Goal: Task Accomplishment & Management: Use online tool/utility

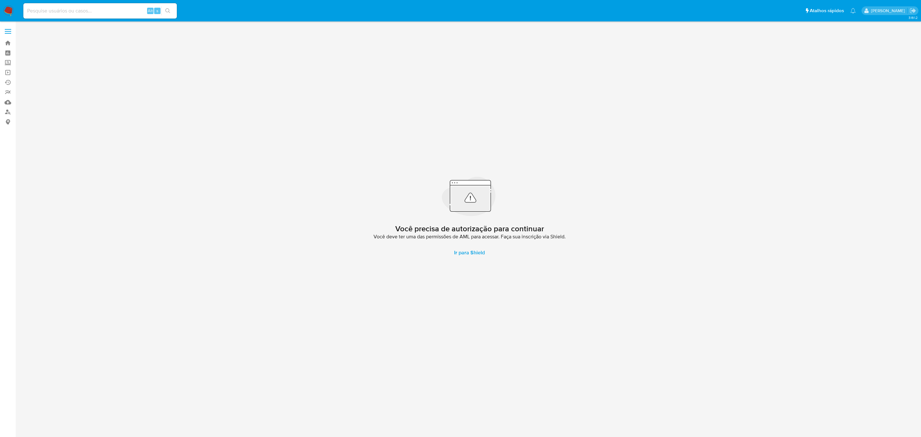
click at [8, 28] on label at bounding box center [8, 31] width 16 height 13
click at [0, 0] on input "checkbox" at bounding box center [0, 0] width 0 height 0
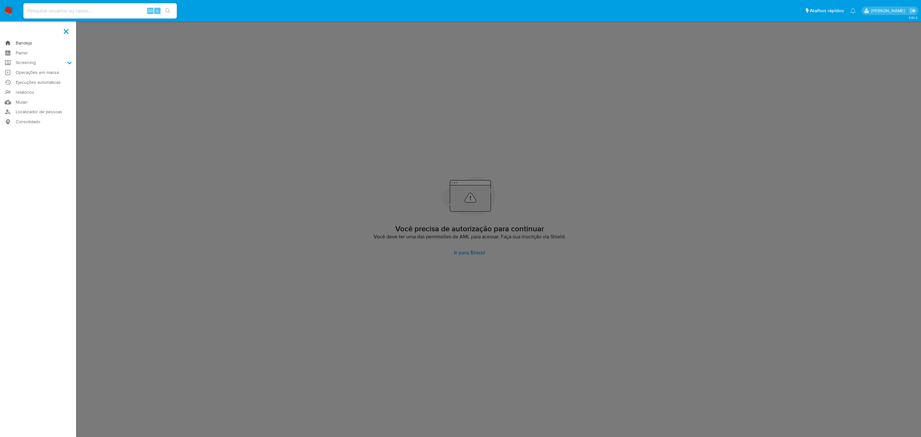
click at [25, 43] on link "Bandeja" at bounding box center [38, 43] width 76 height 10
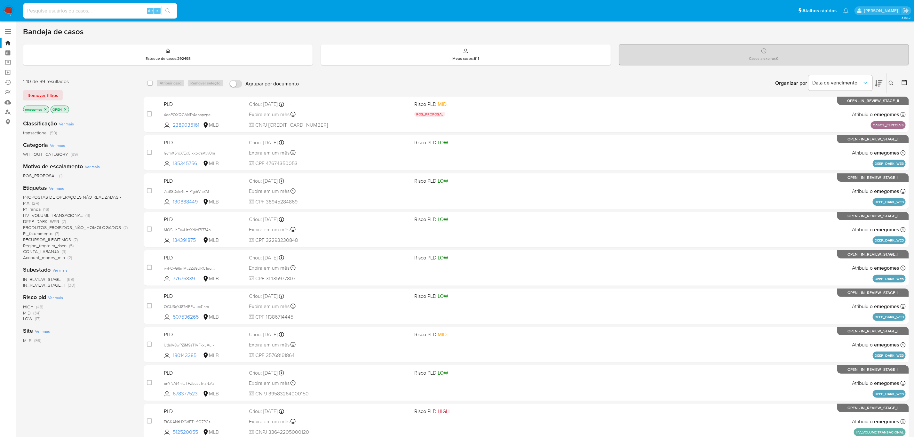
click at [125, 131] on div "transactional (99)" at bounding box center [78, 133] width 110 height 6
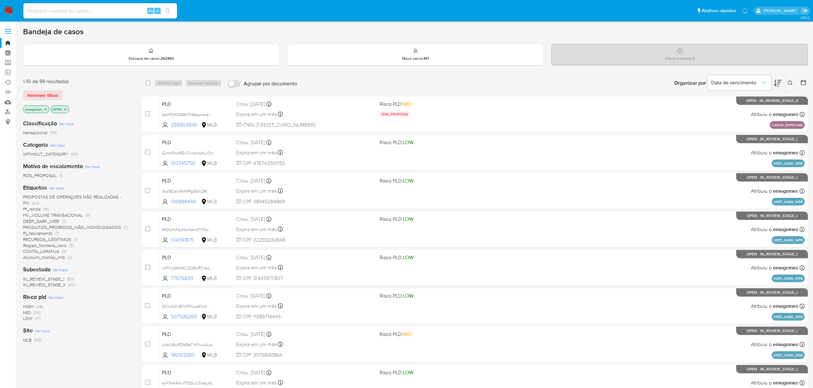
click at [92, 196] on span "PROPOSTAS DE OPERAÇOES NÃO REALIZADAS - PIX" at bounding box center [72, 200] width 98 height 12
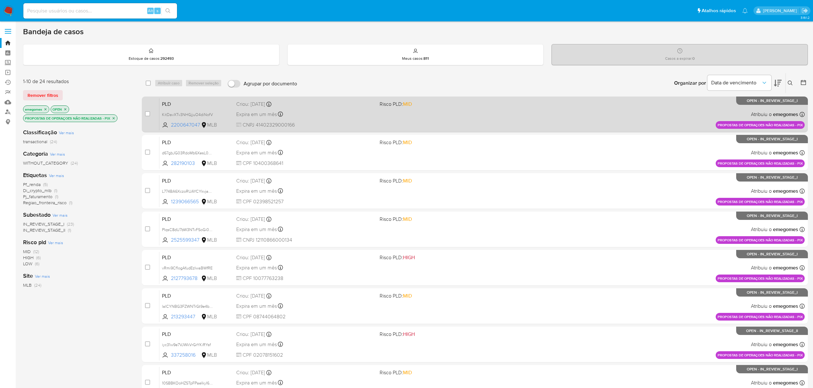
click at [357, 115] on div "Expira em um mês Expira em 27/10/2025 16:22:03" at bounding box center [305, 114] width 138 height 9
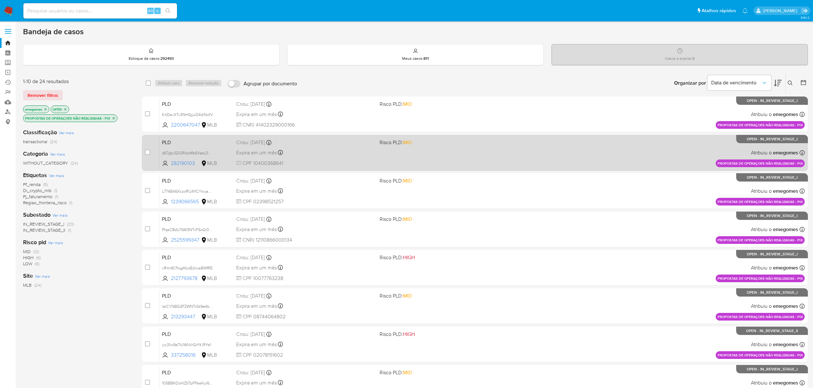
click at [335, 154] on div "Expira em um mês Expira em 27/10/2025 16:21:57" at bounding box center [305, 152] width 138 height 9
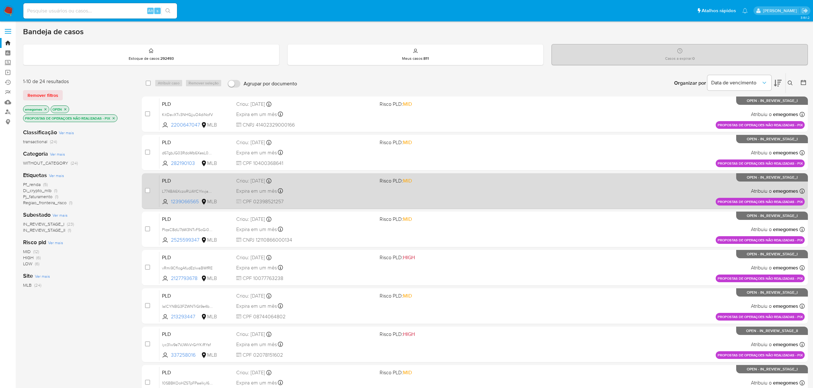
click at [344, 197] on div "PLD L774BA6XczoRUAYCYkvja2ah 1239066565 MLB Risco PLD: MID Criou: 12/09/2025 Cr…" at bounding box center [481, 191] width 645 height 32
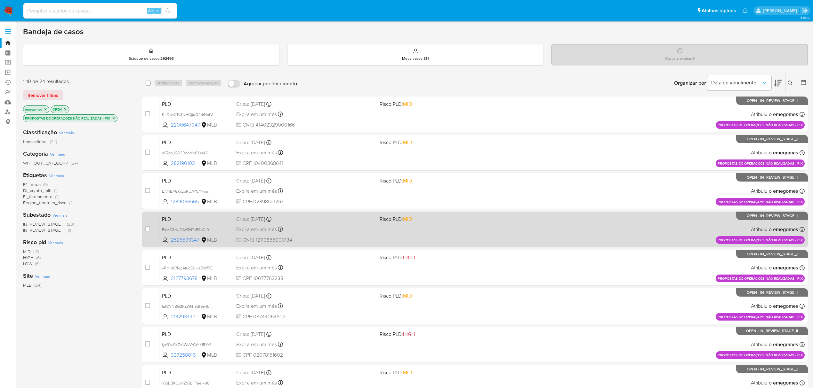
click at [346, 235] on div "PLD PIqsC8dU7bW3NTvFSoGi0DR3 2525599347 MLB Risco PLD: MID Criou: 12/09/2025 Cr…" at bounding box center [481, 229] width 645 height 32
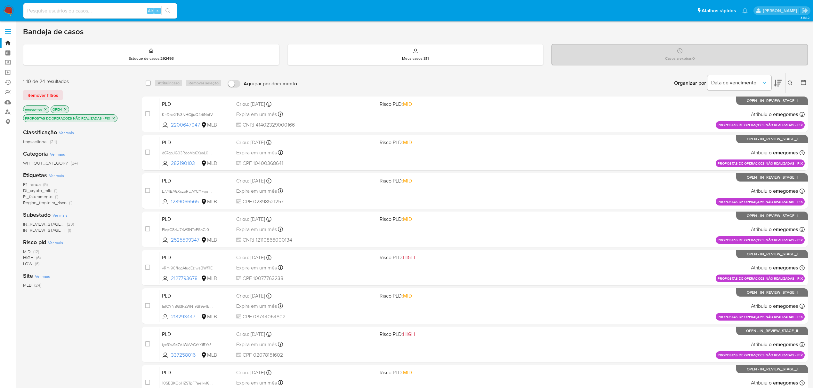
click at [114, 118] on icon "close-filter" at bounding box center [114, 118] width 2 height 2
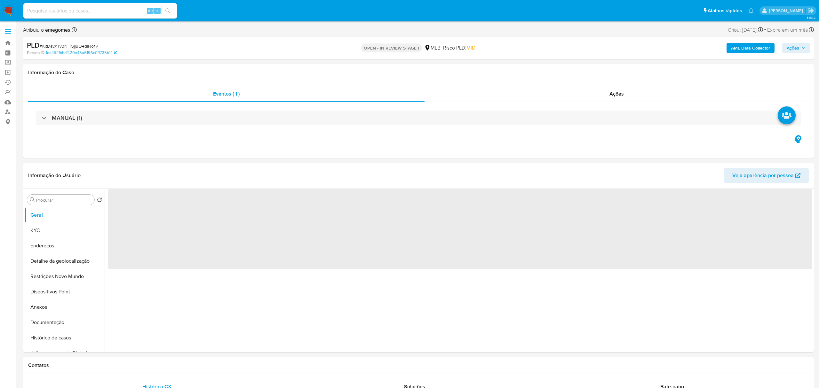
select select "10"
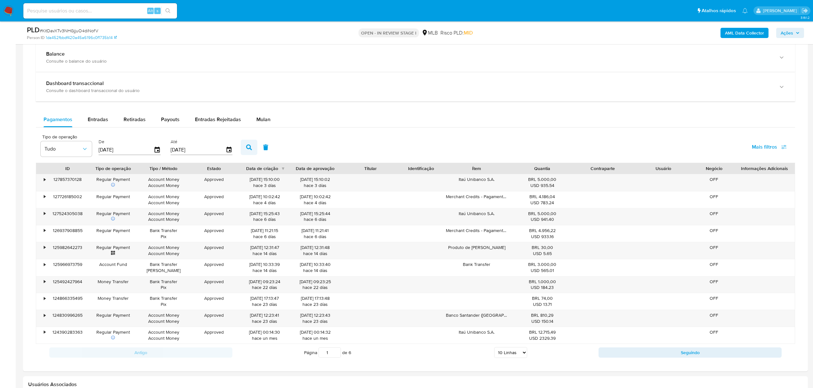
scroll to position [469, 0]
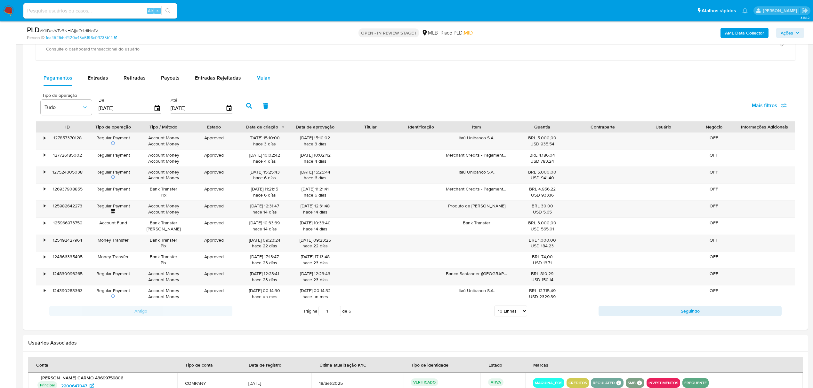
click at [263, 74] on div "Mulan" at bounding box center [263, 77] width 14 height 15
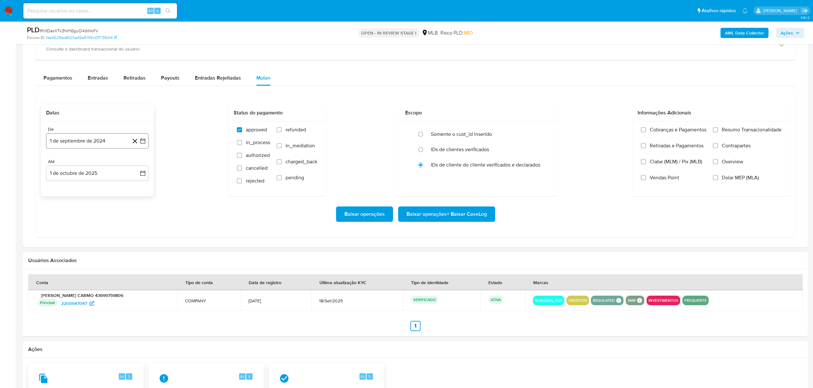
click at [140, 141] on icon "button" at bounding box center [142, 141] width 6 height 6
click at [136, 167] on icon "Mes siguiente" at bounding box center [137, 165] width 8 height 8
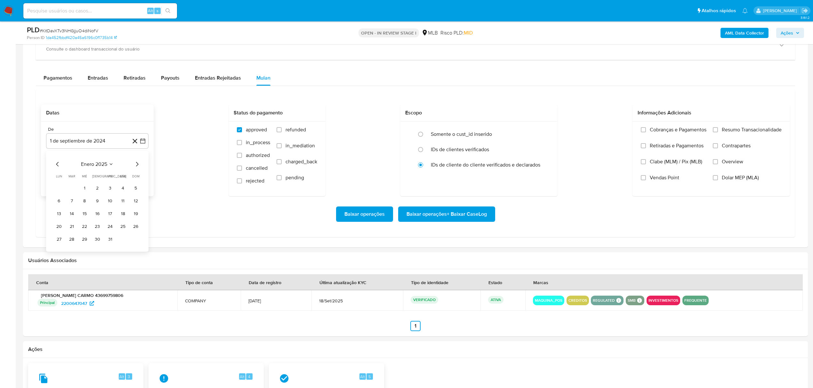
click at [136, 167] on icon "Mes siguiente" at bounding box center [137, 165] width 8 height 8
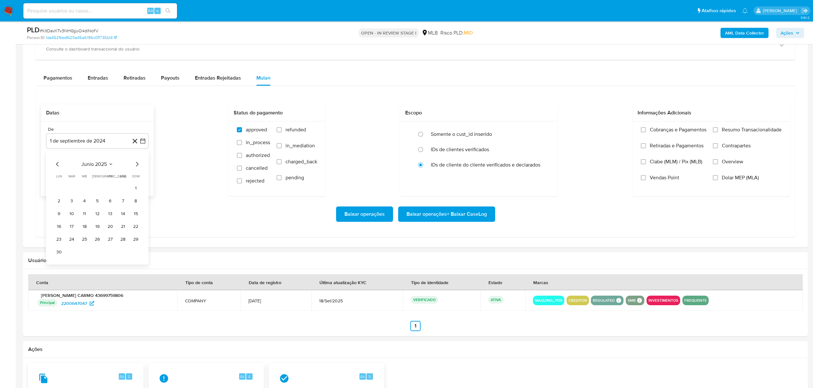
click at [136, 167] on icon "Mes siguiente" at bounding box center [137, 165] width 8 height 8
click at [110, 185] on button "1" at bounding box center [110, 188] width 10 height 10
click at [140, 171] on button "1 de octubre de 2025" at bounding box center [97, 173] width 102 height 15
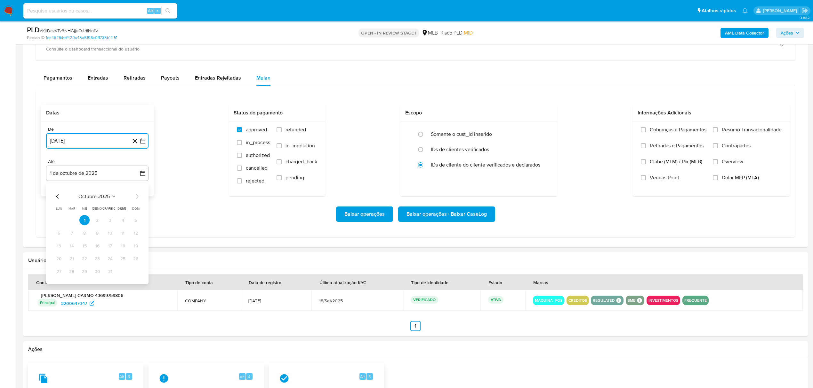
click at [59, 196] on icon "Mes anterior" at bounding box center [58, 197] width 8 height 8
click at [71, 275] on button "30" at bounding box center [72, 272] width 10 height 10
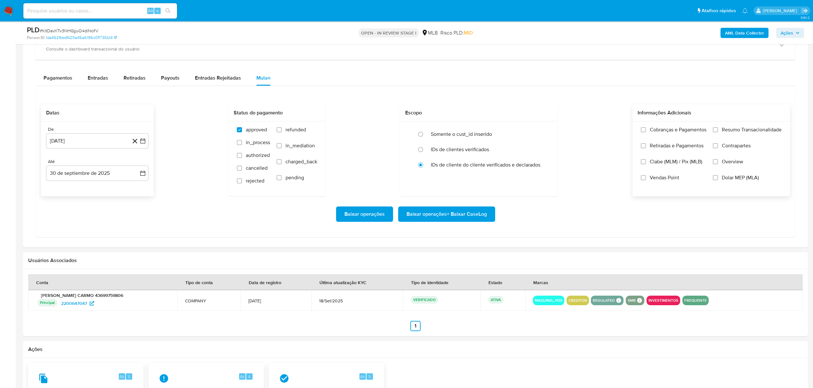
click at [742, 164] on span "Overview" at bounding box center [731, 162] width 21 height 6
click at [718, 164] on input "Overview" at bounding box center [715, 161] width 5 height 5
click at [737, 151] on label "Contrapartes" at bounding box center [747, 151] width 69 height 16
click at [718, 148] on input "Contrapartes" at bounding box center [715, 145] width 5 height 5
click at [740, 133] on span "Resumo Transacionalidade" at bounding box center [751, 130] width 60 height 6
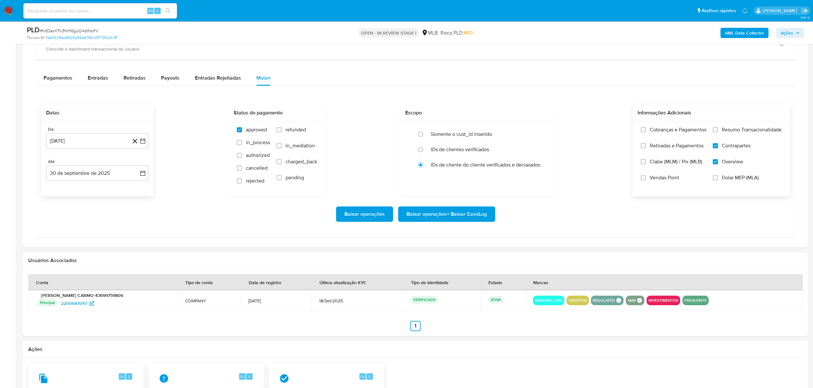
click at [718, 132] on input "Resumo Transacionalidade" at bounding box center [715, 129] width 5 height 5
click at [429, 211] on span "Baixar operações + Baixar CaseLog" at bounding box center [446, 214] width 80 height 14
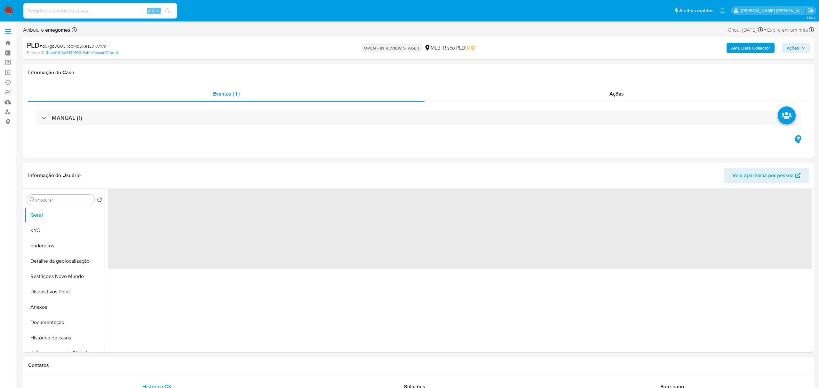
select select "10"
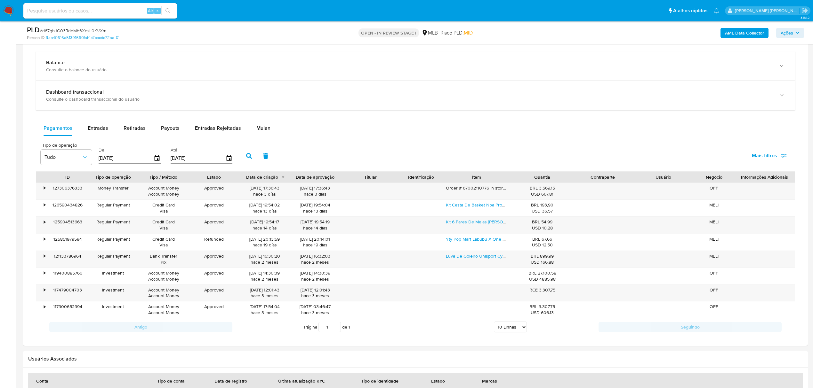
scroll to position [469, 0]
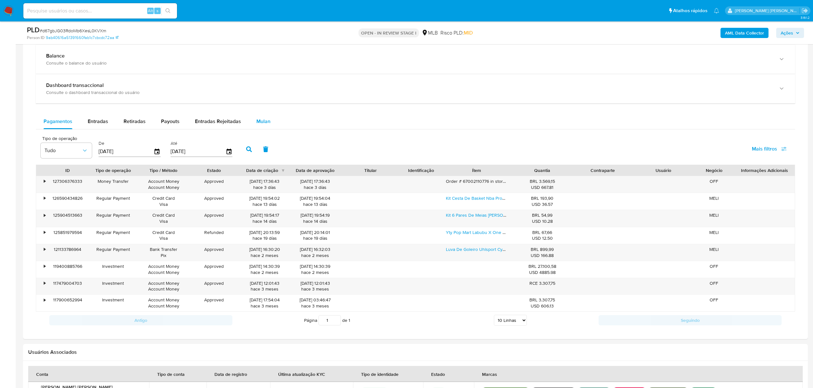
click at [259, 118] on div "Mulan" at bounding box center [263, 121] width 14 height 15
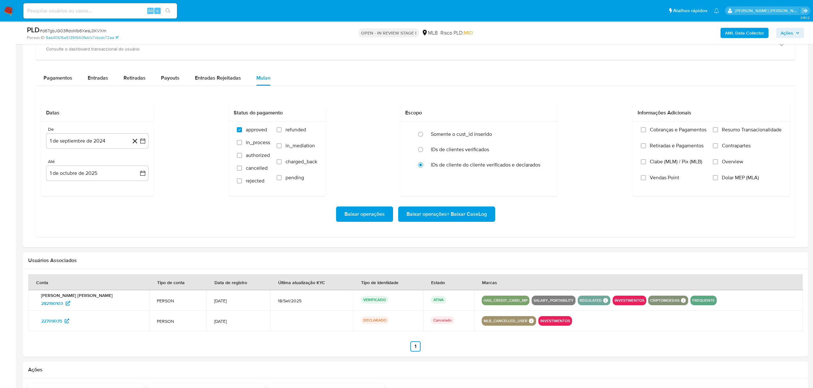
scroll to position [554, 0]
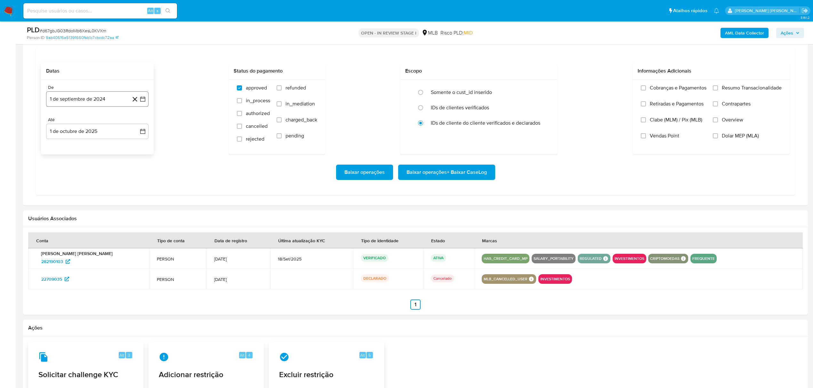
click at [146, 101] on button "1 de septiembre de 2024" at bounding box center [97, 99] width 102 height 15
click at [139, 123] on icon "Mes siguiente" at bounding box center [137, 123] width 8 height 8
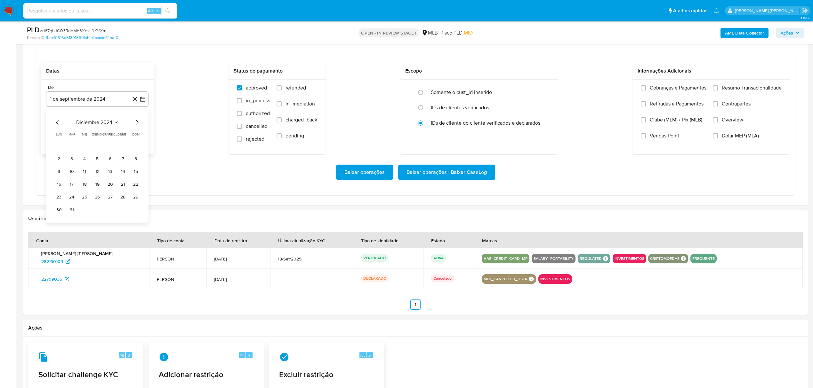
click at [139, 123] on icon "Mes siguiente" at bounding box center [137, 123] width 8 height 8
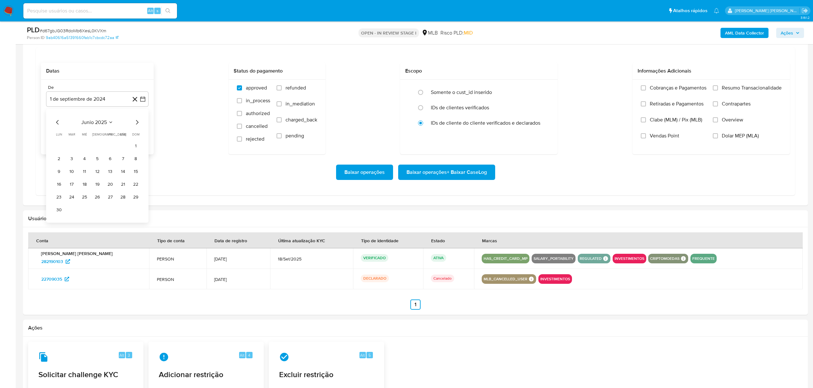
click at [139, 123] on icon "Mes siguiente" at bounding box center [137, 123] width 8 height 8
click at [113, 150] on button "1" at bounding box center [110, 146] width 10 height 10
click at [143, 132] on icon "button" at bounding box center [142, 131] width 6 height 6
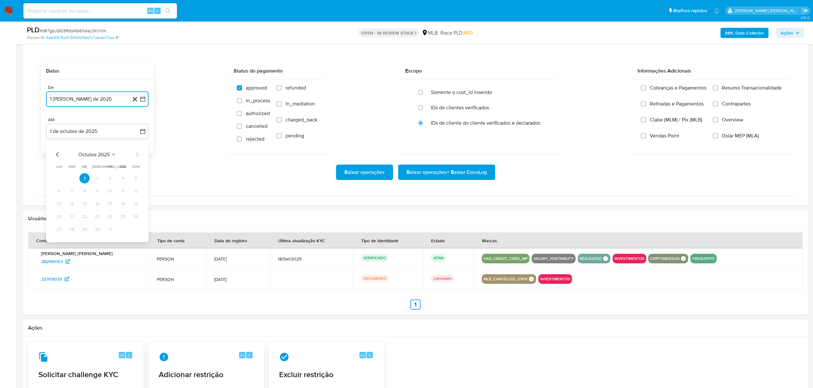
click at [56, 157] on icon "Mes anterior" at bounding box center [58, 155] width 8 height 8
click at [70, 232] on button "30" at bounding box center [72, 230] width 10 height 10
click at [745, 121] on label "Overview" at bounding box center [747, 125] width 69 height 16
click at [718, 121] on input "Overview" at bounding box center [715, 119] width 5 height 5
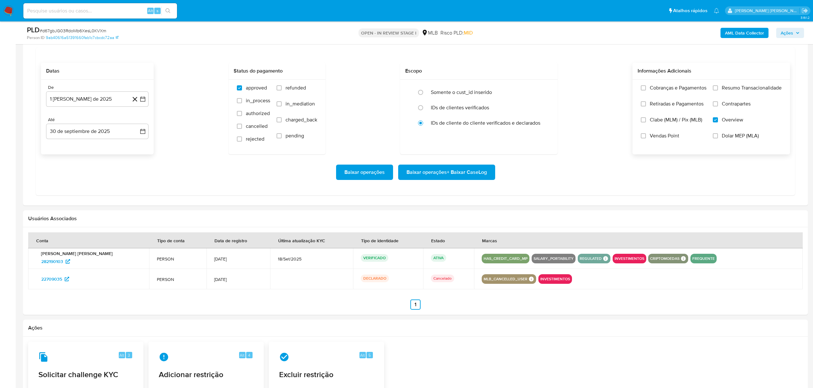
click at [740, 107] on span "Contrapartes" at bounding box center [735, 104] width 29 height 6
click at [718, 107] on input "Contrapartes" at bounding box center [715, 103] width 5 height 5
click at [740, 91] on span "Resumo Transacionalidade" at bounding box center [751, 88] width 60 height 6
click at [718, 91] on input "Resumo Transacionalidade" at bounding box center [715, 87] width 5 height 5
click at [471, 174] on span "Baixar operações + Baixar CaseLog" at bounding box center [446, 172] width 80 height 14
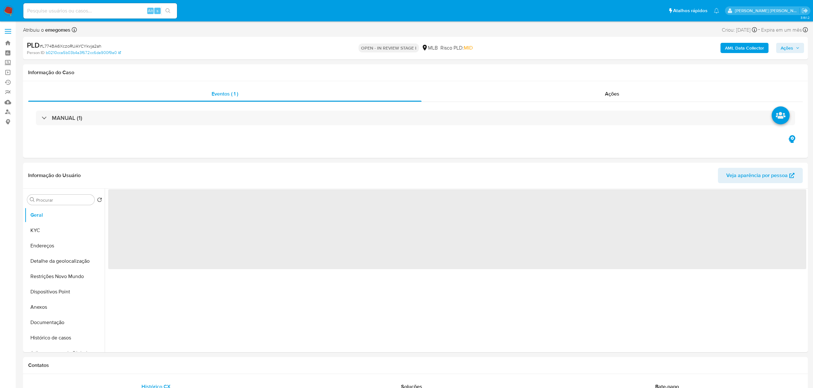
select select "10"
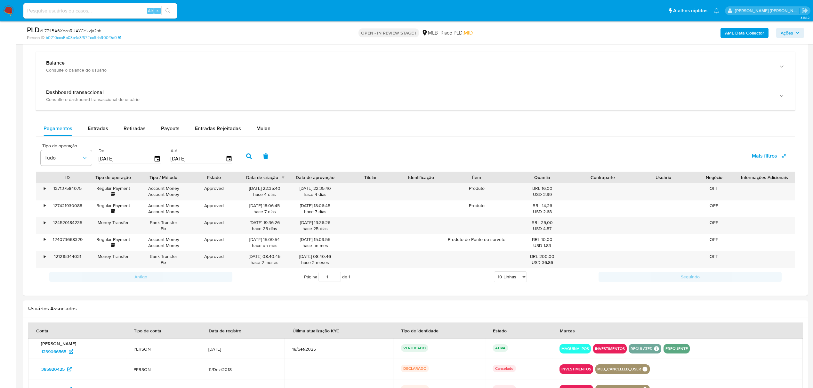
scroll to position [426, 0]
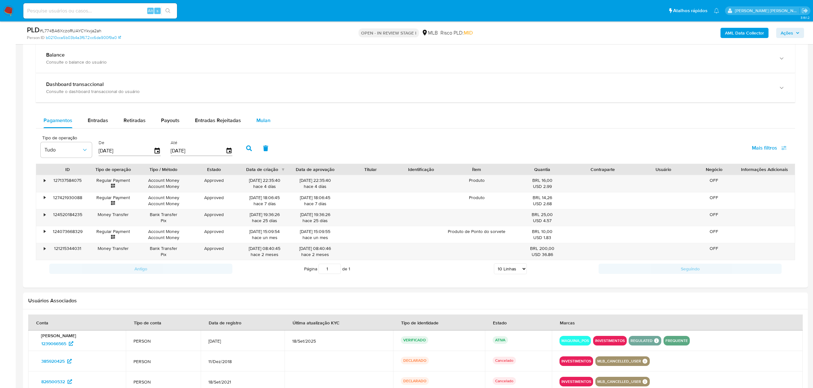
click at [266, 119] on span "Mulan" at bounding box center [263, 120] width 14 height 7
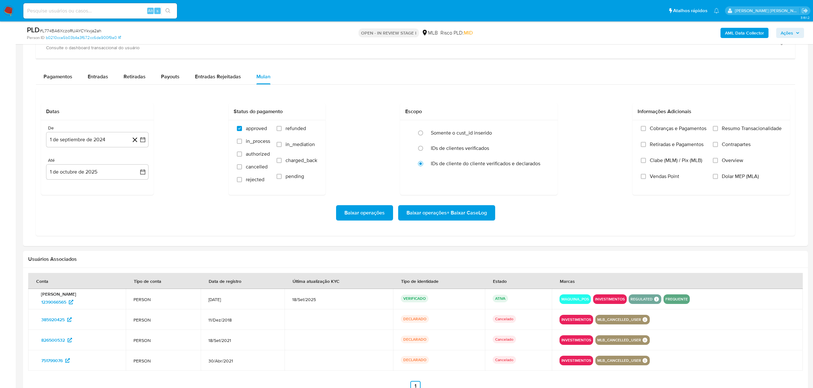
scroll to position [512, 0]
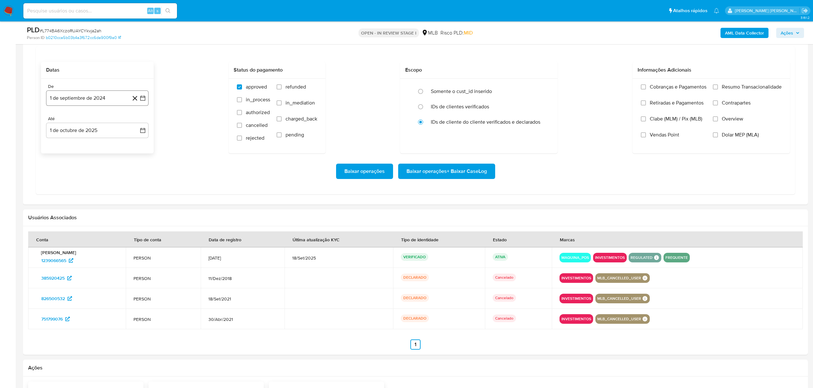
click at [147, 100] on button "1 de septiembre de 2024" at bounding box center [97, 98] width 102 height 15
click at [136, 121] on icon "Mes siguiente" at bounding box center [137, 122] width 8 height 8
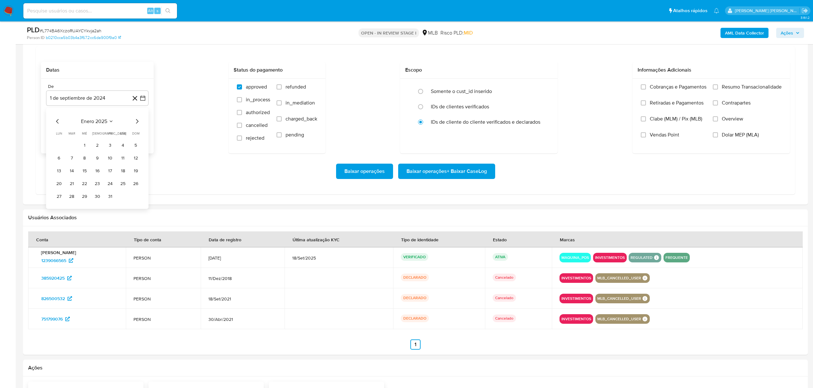
click at [136, 121] on icon "Mes siguiente" at bounding box center [137, 122] width 8 height 8
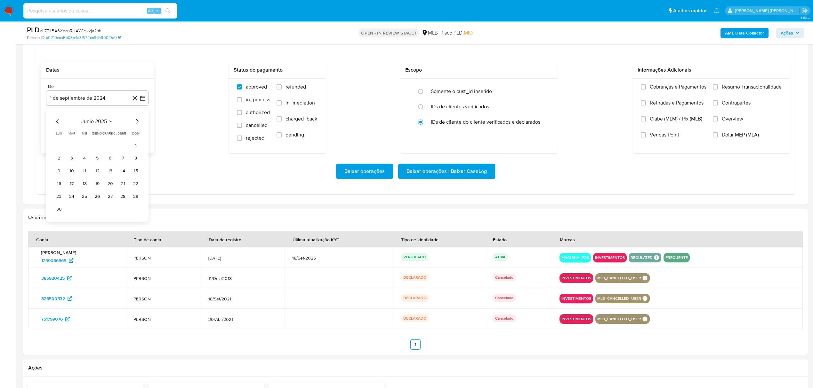
click at [136, 121] on icon "Mes siguiente" at bounding box center [137, 122] width 8 height 8
click at [59, 123] on icon "Mes anterior" at bounding box center [58, 122] width 8 height 8
click at [107, 147] on button "1" at bounding box center [110, 145] width 10 height 10
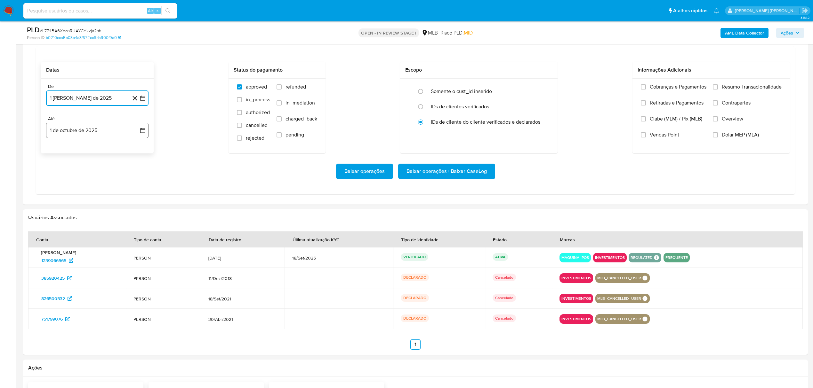
click at [146, 131] on button "1 de octubre de 2025" at bounding box center [97, 130] width 102 height 15
click at [58, 156] on icon "Mes anterior" at bounding box center [58, 154] width 8 height 8
click at [71, 231] on button "30" at bounding box center [72, 229] width 10 height 10
click at [729, 122] on span "Overview" at bounding box center [731, 119] width 21 height 6
click at [718, 122] on input "Overview" at bounding box center [715, 118] width 5 height 5
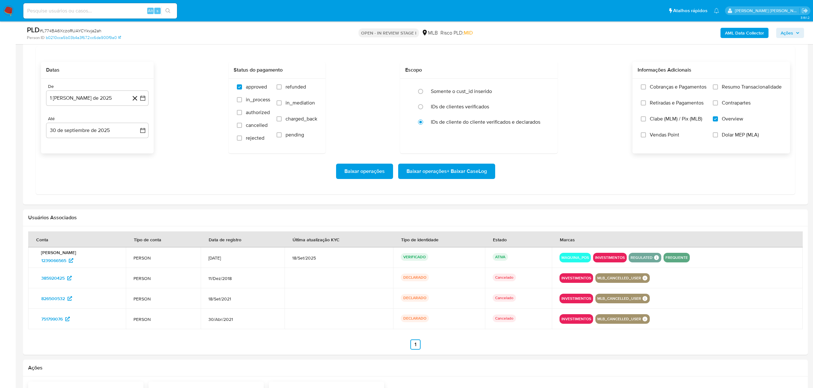
click at [736, 109] on label "Contrapartes" at bounding box center [747, 108] width 69 height 16
click at [718, 106] on input "Contrapartes" at bounding box center [715, 102] width 5 height 5
click at [738, 89] on span "Resumo Transacionalidade" at bounding box center [751, 87] width 60 height 6
click at [718, 89] on input "Resumo Transacionalidade" at bounding box center [715, 86] width 5 height 5
click at [441, 174] on span "Baixar operações + Baixar CaseLog" at bounding box center [446, 171] width 80 height 14
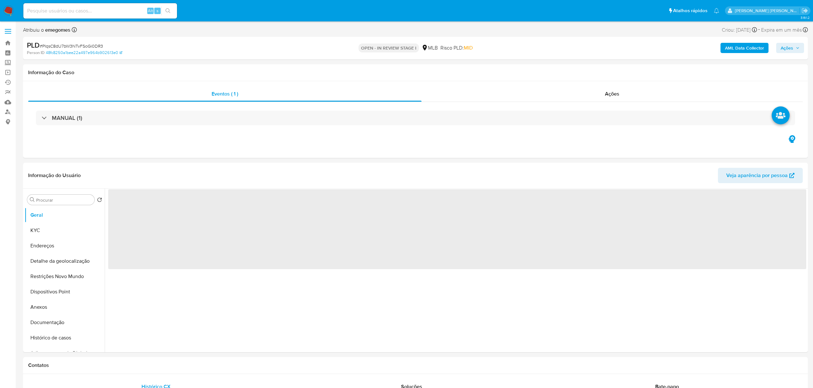
select select "10"
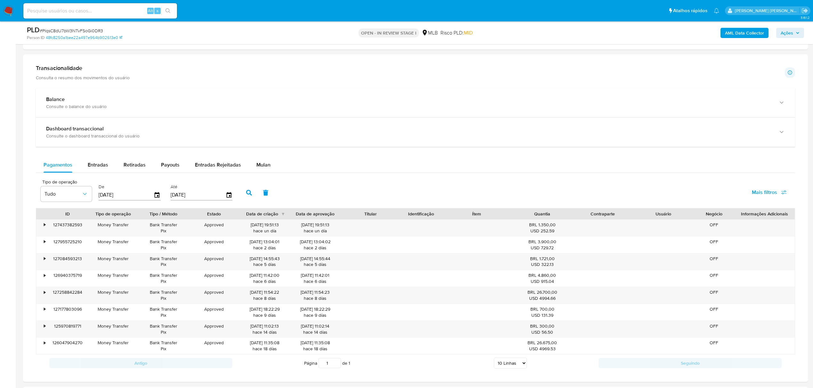
scroll to position [426, 0]
click at [260, 164] on span "Mulan" at bounding box center [263, 163] width 14 height 7
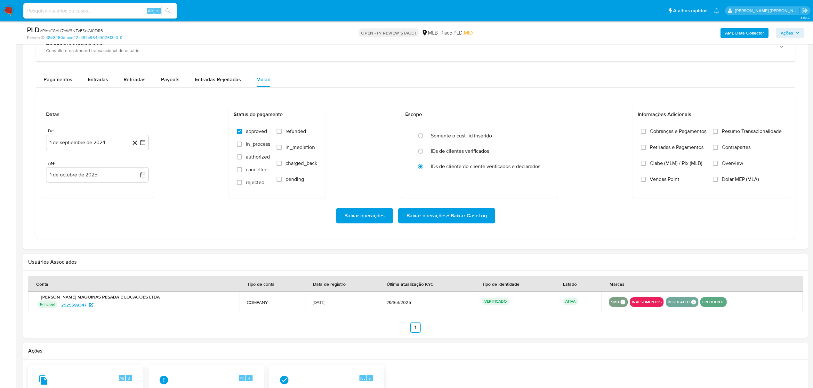
scroll to position [512, 0]
click at [143, 145] on icon "button" at bounding box center [142, 142] width 6 height 6
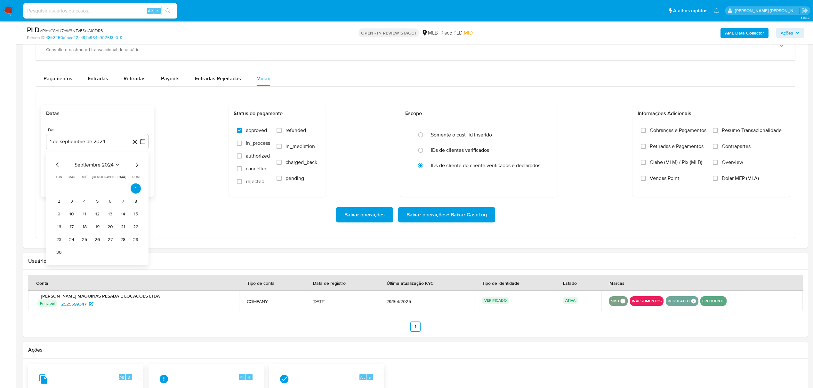
click at [137, 168] on icon "Mes siguiente" at bounding box center [137, 165] width 8 height 8
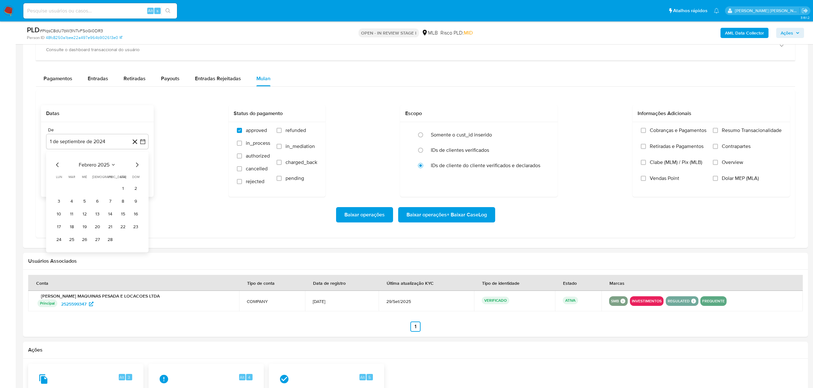
click at [137, 168] on icon "Mes siguiente" at bounding box center [137, 165] width 8 height 8
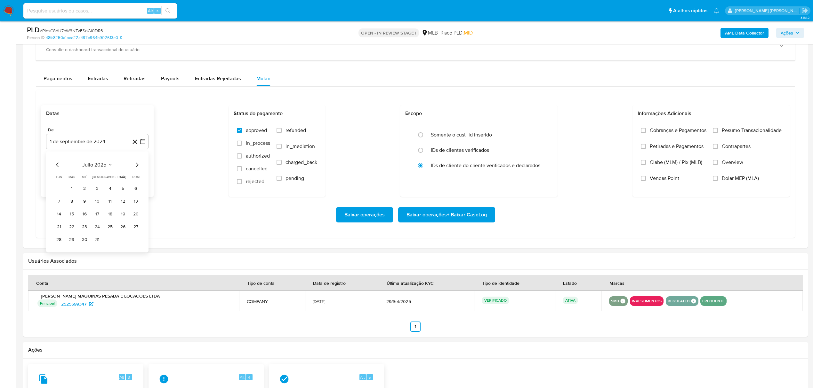
click at [137, 168] on icon "Mes siguiente" at bounding box center [137, 165] width 8 height 8
click at [108, 193] on button "1" at bounding box center [110, 189] width 10 height 10
click at [140, 172] on button "1 de octubre de 2025" at bounding box center [97, 173] width 102 height 15
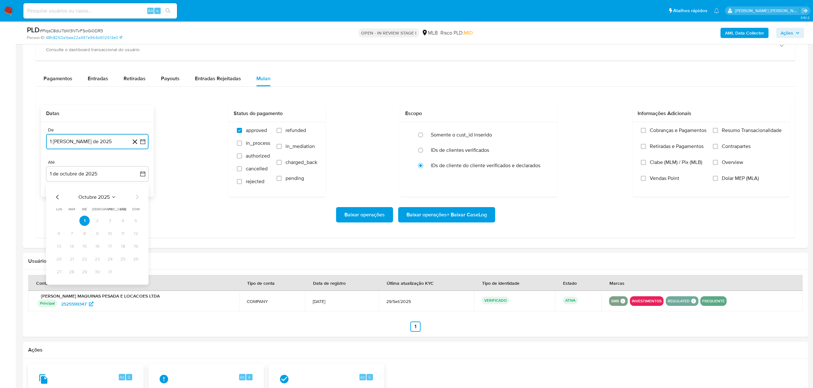
click at [57, 201] on icon "Mes anterior" at bounding box center [58, 198] width 8 height 8
click at [69, 277] on button "30" at bounding box center [72, 272] width 10 height 10
click at [735, 166] on span "Overview" at bounding box center [731, 162] width 21 height 6
click at [718, 165] on input "Overview" at bounding box center [715, 162] width 5 height 5
click at [734, 148] on span "Contrapartes" at bounding box center [735, 146] width 29 height 6
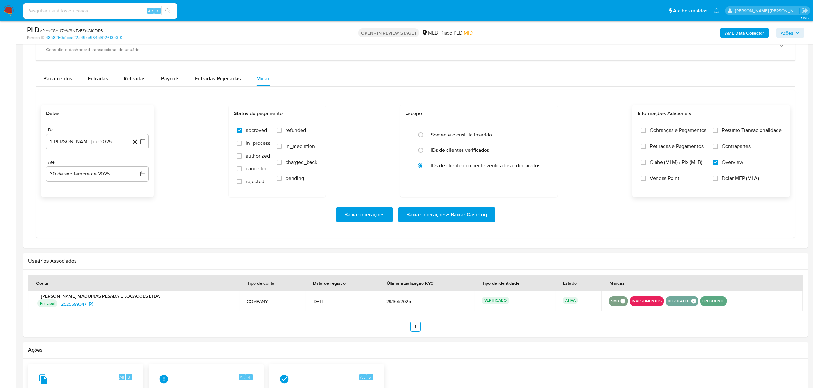
click at [718, 148] on input "Contrapartes" at bounding box center [715, 146] width 5 height 5
click at [737, 134] on span "Resumo Transacionalidade" at bounding box center [751, 130] width 60 height 6
click at [718, 133] on input "Resumo Transacionalidade" at bounding box center [715, 130] width 5 height 5
click at [442, 222] on span "Baixar operações + Baixar CaseLog" at bounding box center [446, 215] width 80 height 14
